Goal: Information Seeking & Learning: Learn about a topic

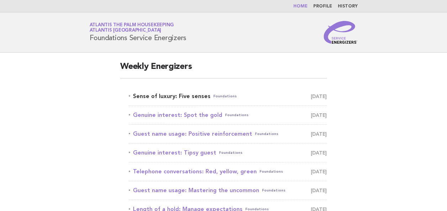
click at [180, 97] on link "Sense of luxury: Five senses Foundations [DATE]" at bounding box center [228, 96] width 198 height 10
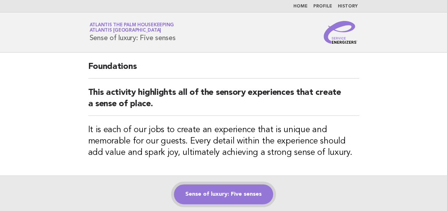
click at [223, 193] on link "Sense of luxury: Five senses" at bounding box center [223, 194] width 99 height 20
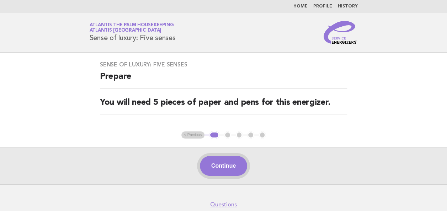
click at [243, 156] on button "Continue" at bounding box center [223, 166] width 47 height 20
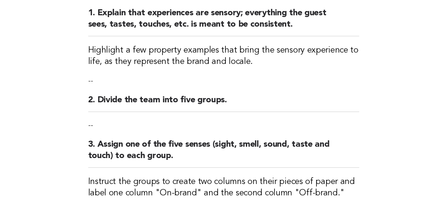
scroll to position [99, 0]
